Goal: Navigation & Orientation: Understand site structure

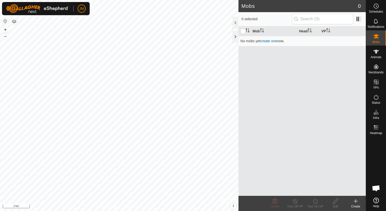
click at [250, 140] on div "Mobs 0 0 selected Mob Head VP No mobs yet create one now. Delete Turn Off VP Tu…" at bounding box center [183, 105] width 366 height 211
click at [31, 11] on img at bounding box center [37, 8] width 63 height 9
click at [375, 52] on icon at bounding box center [377, 52] width 6 height 4
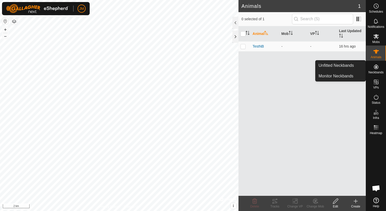
click at [375, 68] on icon at bounding box center [376, 67] width 6 height 6
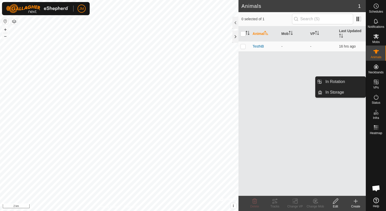
click at [377, 83] on icon at bounding box center [376, 82] width 6 height 6
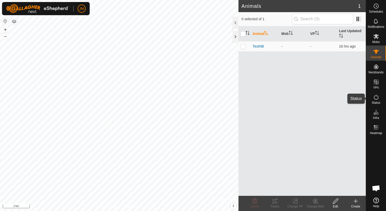
click at [373, 98] on icon at bounding box center [376, 97] width 6 height 6
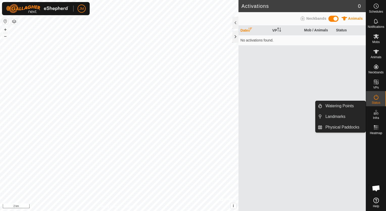
click at [376, 112] on icon at bounding box center [376, 112] width 6 height 6
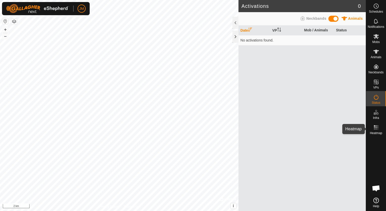
click at [374, 127] on rect at bounding box center [374, 127] width 1 height 1
